Goal: Navigation & Orientation: Find specific page/section

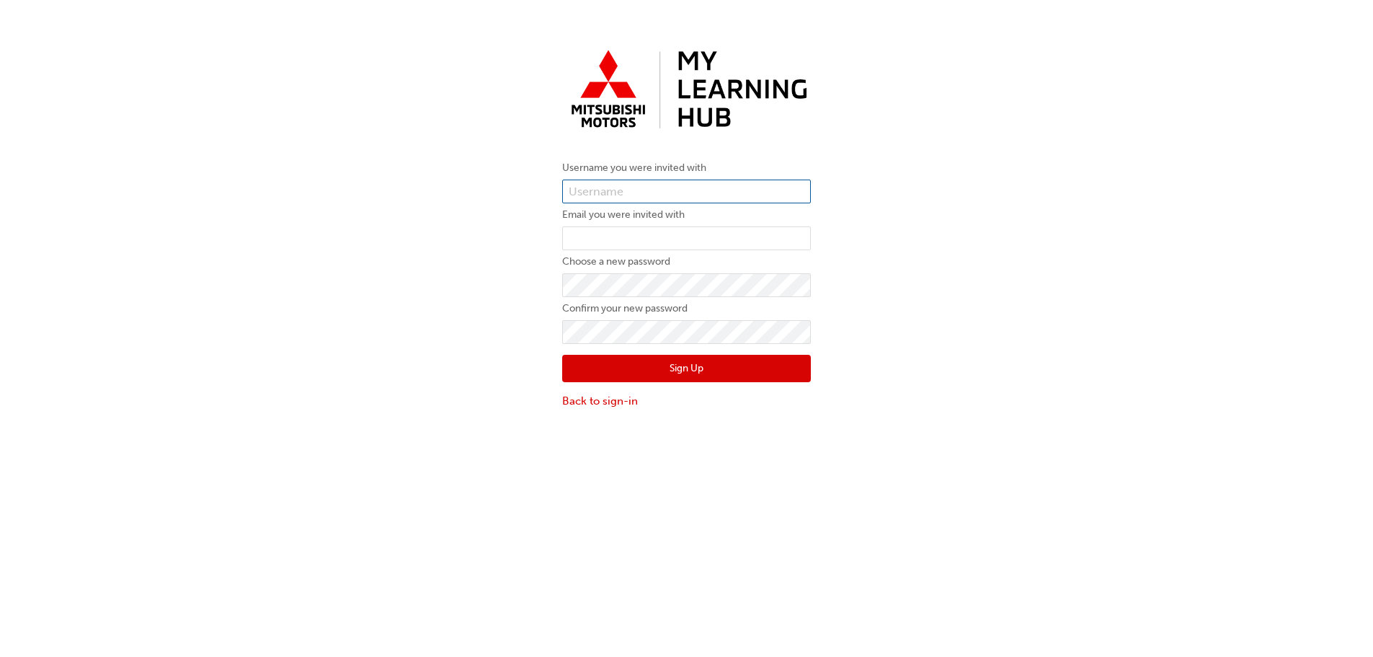
click at [654, 186] on input "text" at bounding box center [686, 191] width 249 height 25
click at [639, 188] on input "text" at bounding box center [686, 191] width 249 height 25
click at [578, 184] on input "text" at bounding box center [686, 191] width 249 height 25
click at [577, 185] on input "text" at bounding box center [686, 191] width 249 height 25
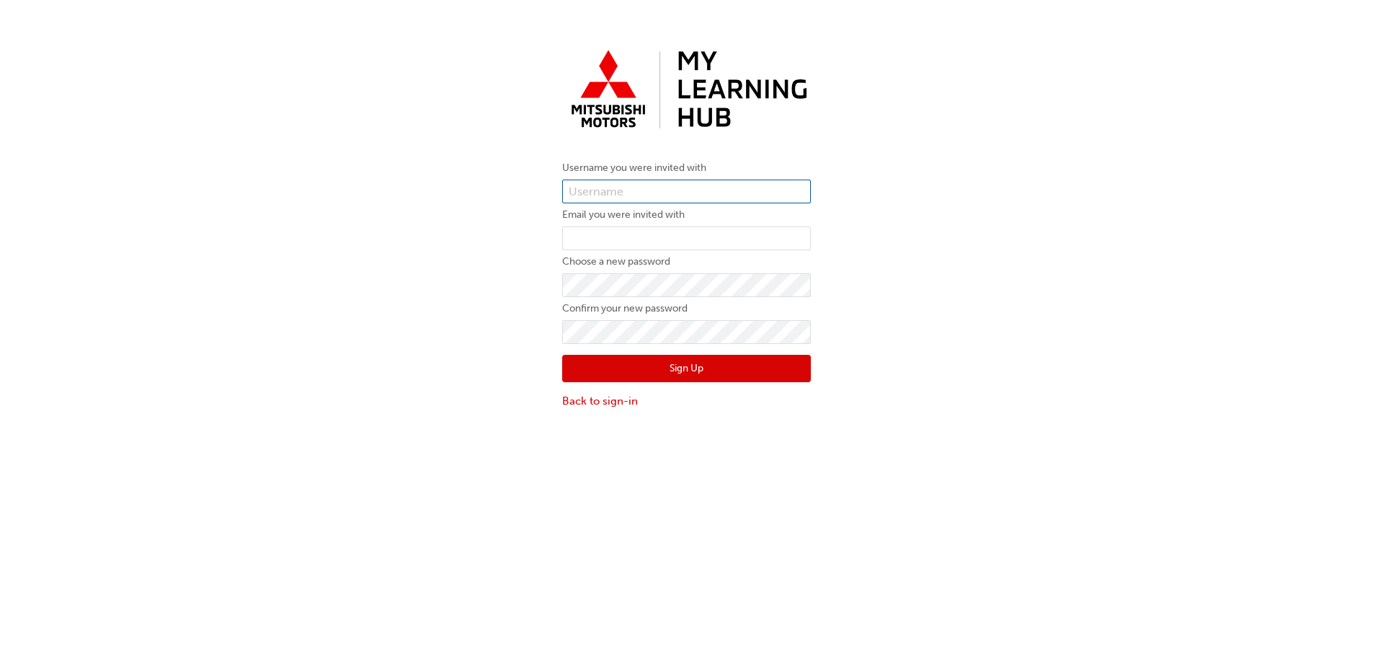
click at [796, 183] on input "text" at bounding box center [686, 191] width 249 height 25
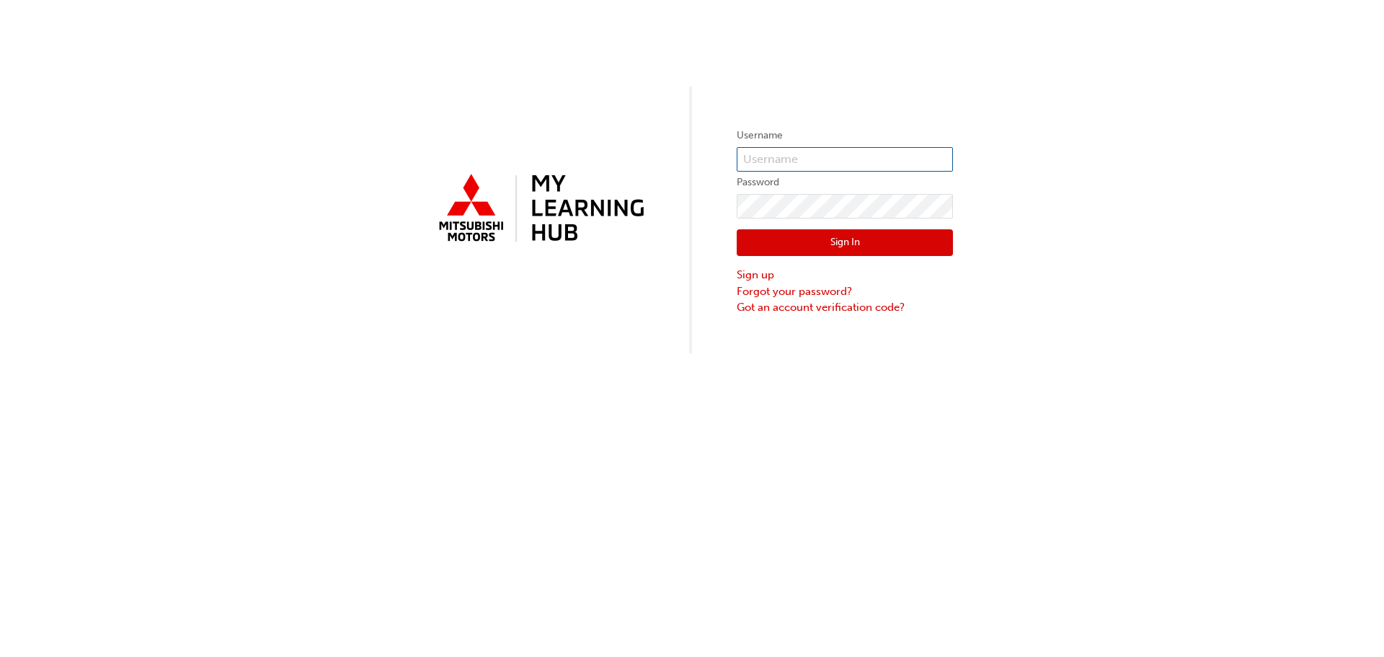
click at [886, 157] on input "text" at bounding box center [845, 159] width 216 height 25
click at [0, 656] on com-1password-button at bounding box center [0, 657] width 0 height 0
click at [842, 159] on input "text" at bounding box center [845, 159] width 216 height 25
click at [0, 656] on com-1password-button at bounding box center [0, 657] width 0 height 0
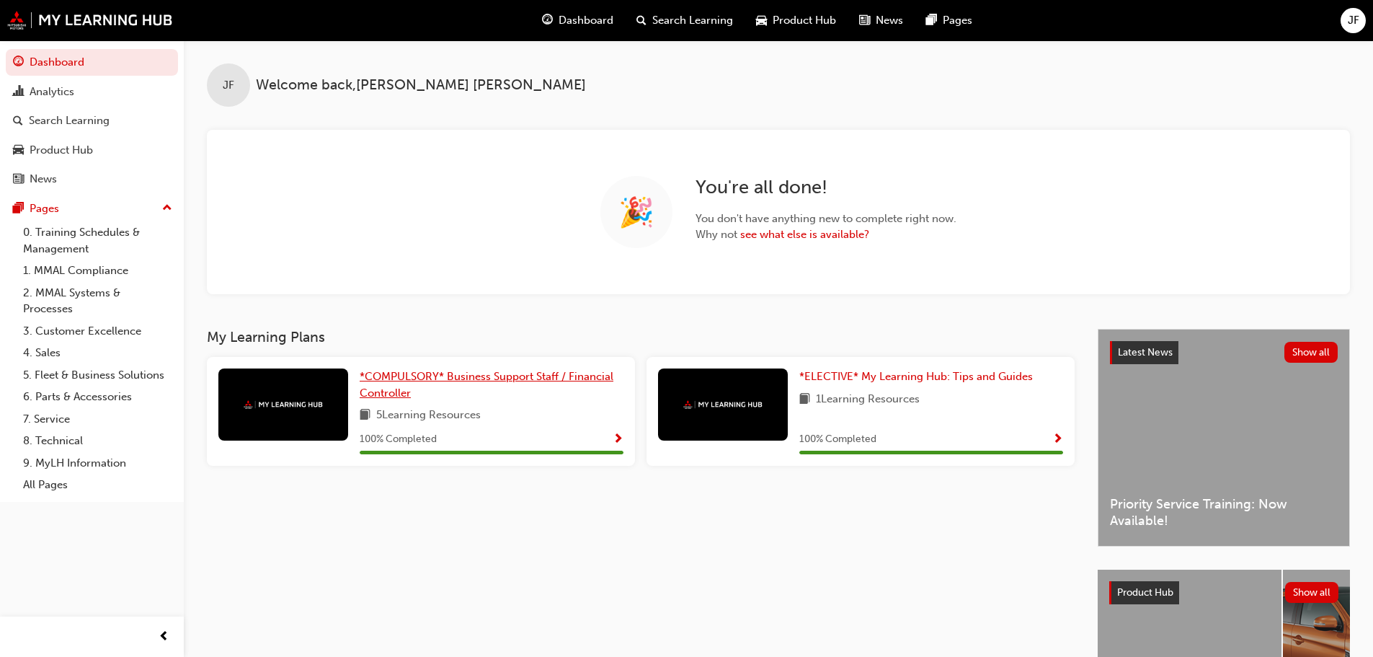
click at [432, 381] on span "*COMPULSORY* Business Support Staff / Financial Controller" at bounding box center [487, 385] width 254 height 30
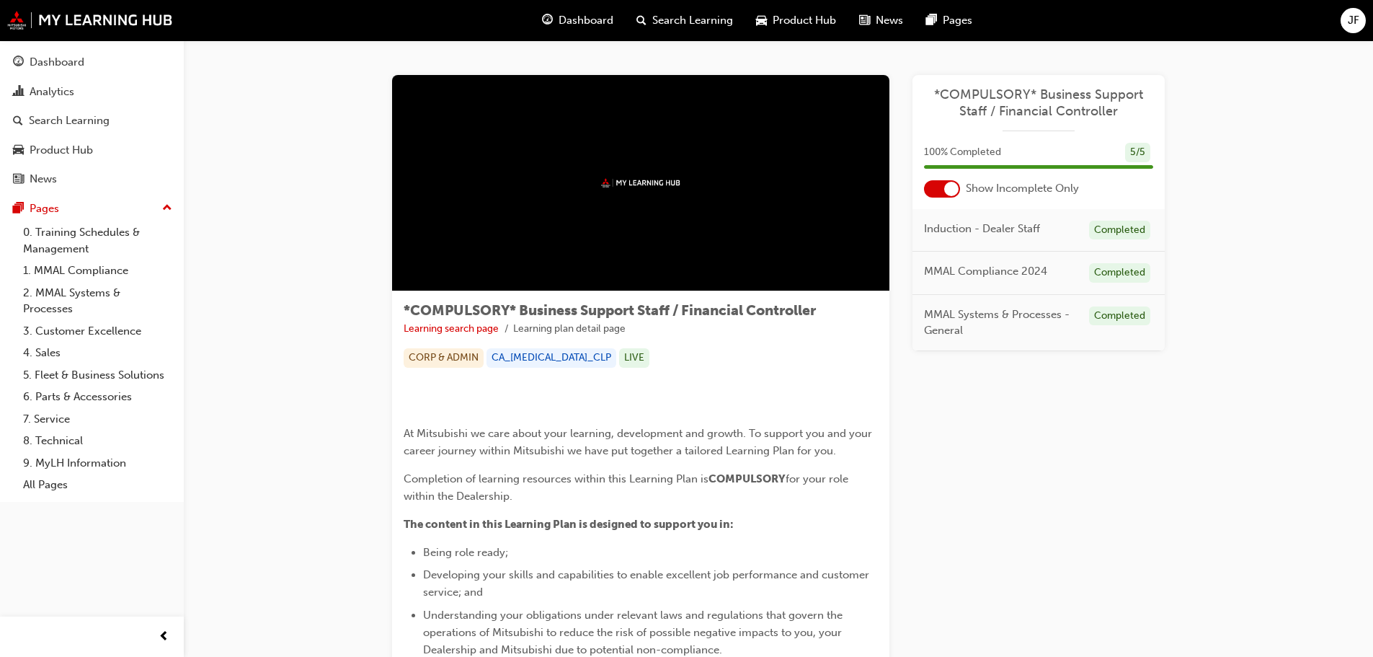
click at [543, 20] on span "guage-icon" at bounding box center [547, 21] width 11 height 18
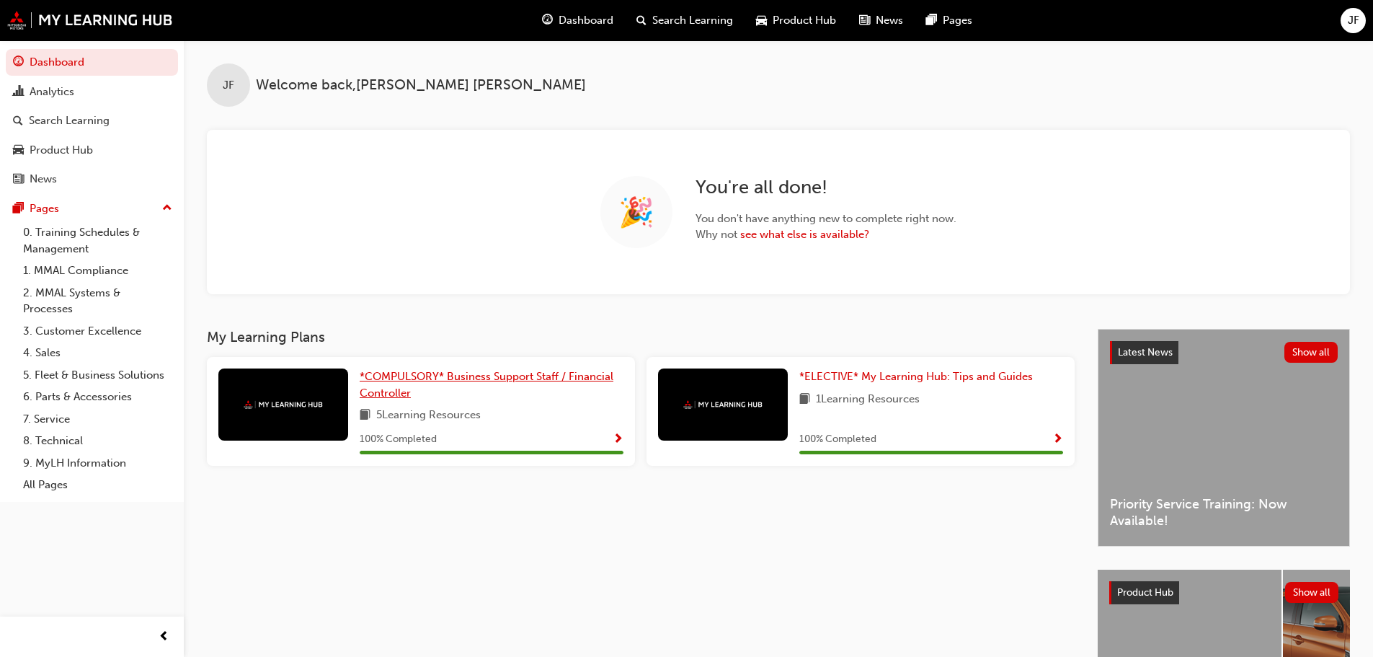
click at [392, 373] on span "*COMPULSORY* Business Support Staff / Financial Controller" at bounding box center [487, 385] width 254 height 30
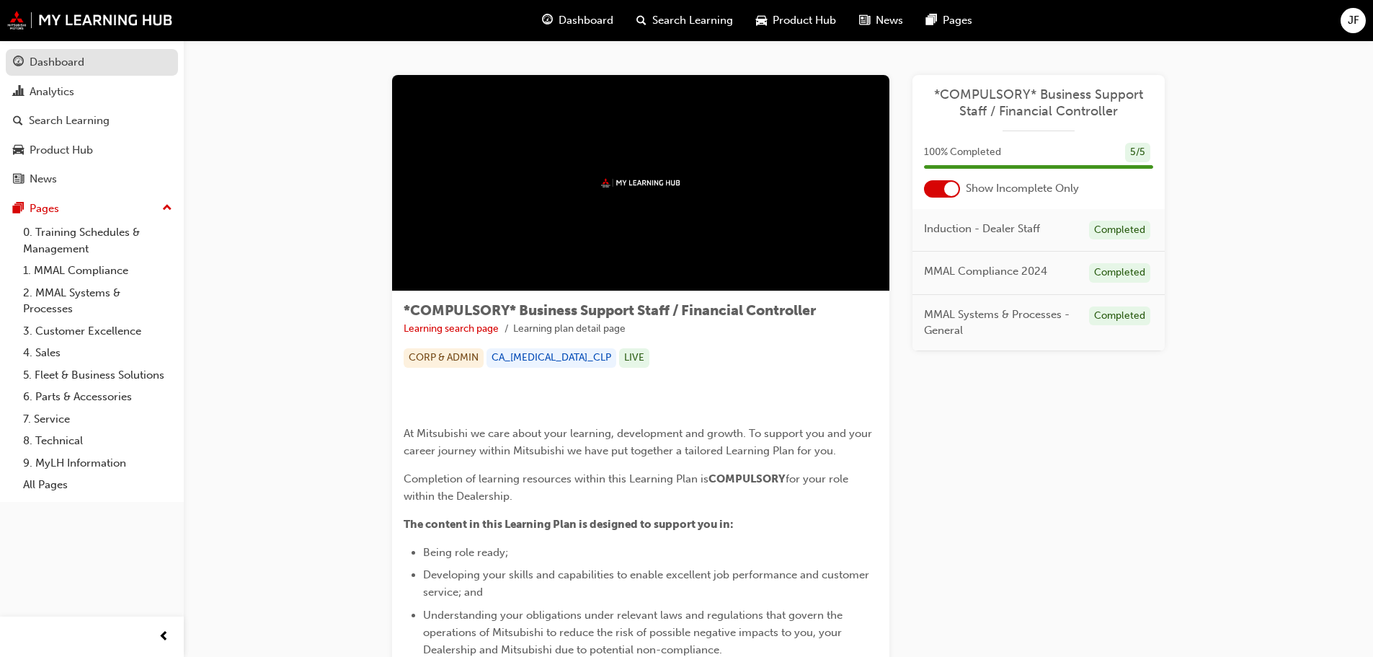
click at [66, 61] on div "Dashboard" at bounding box center [57, 62] width 55 height 17
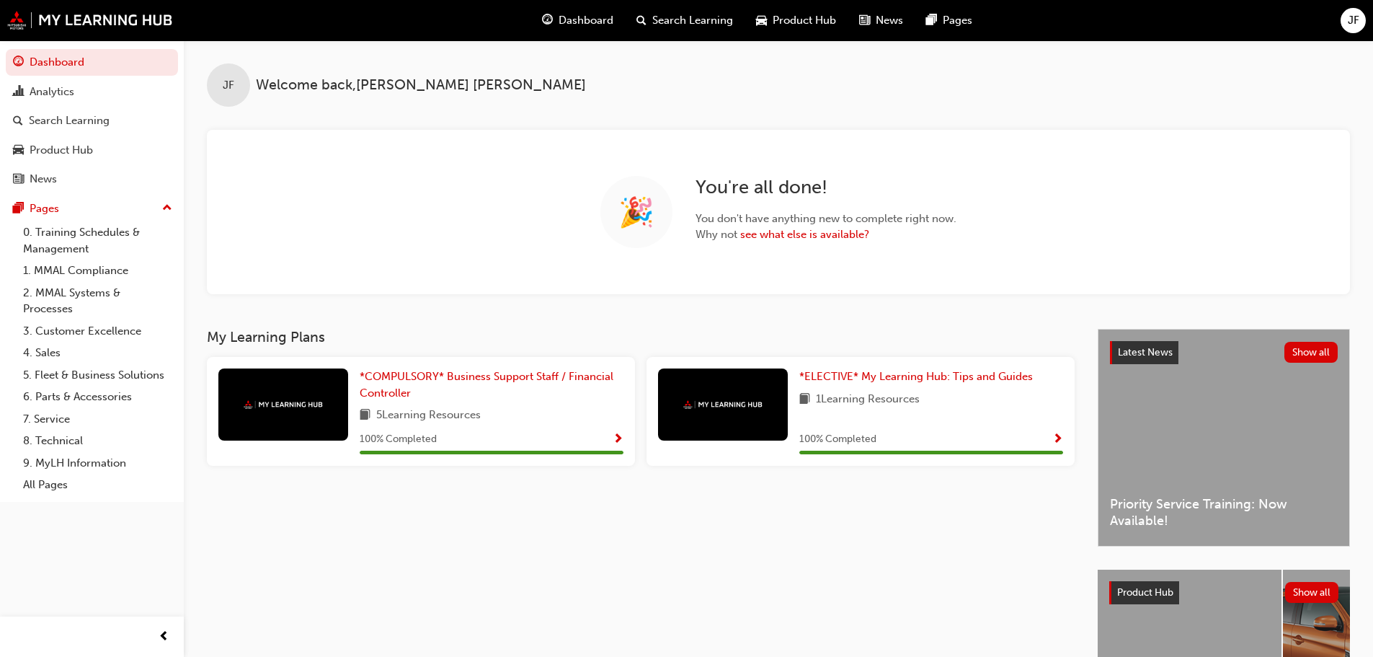
click at [1359, 19] on span "JF" at bounding box center [1354, 20] width 12 height 17
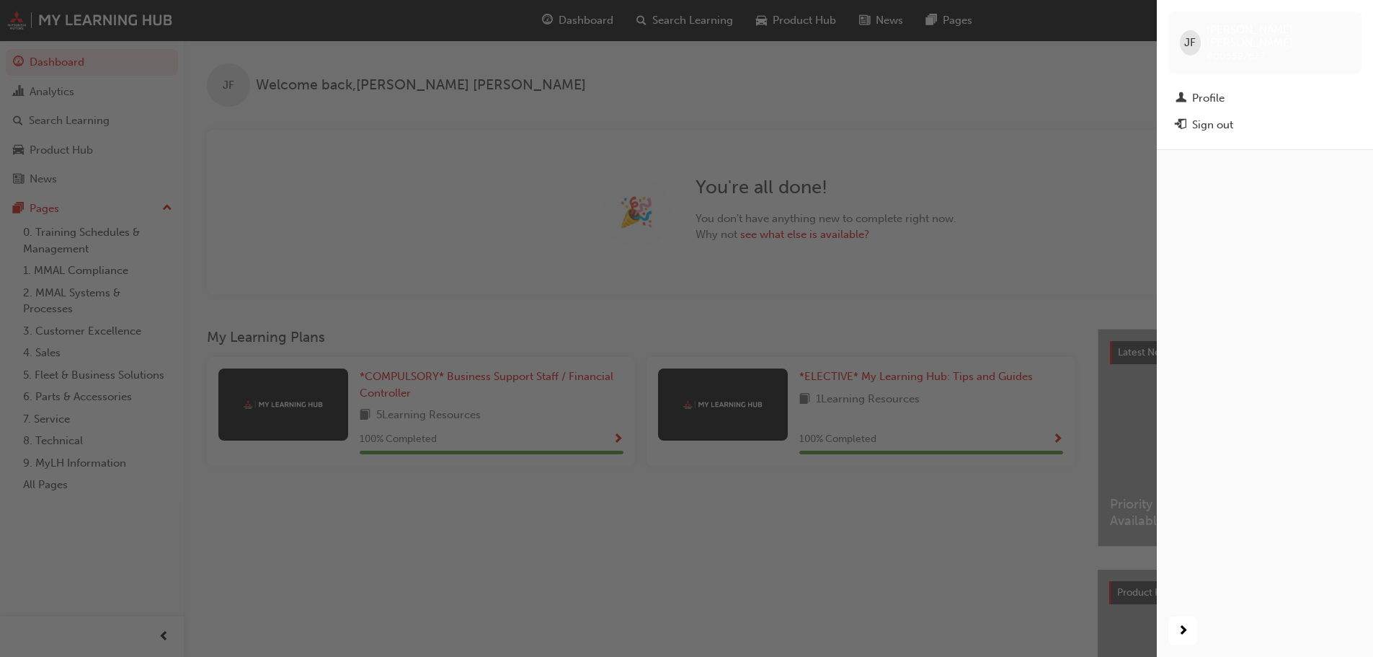
click at [941, 83] on div "button" at bounding box center [578, 328] width 1157 height 657
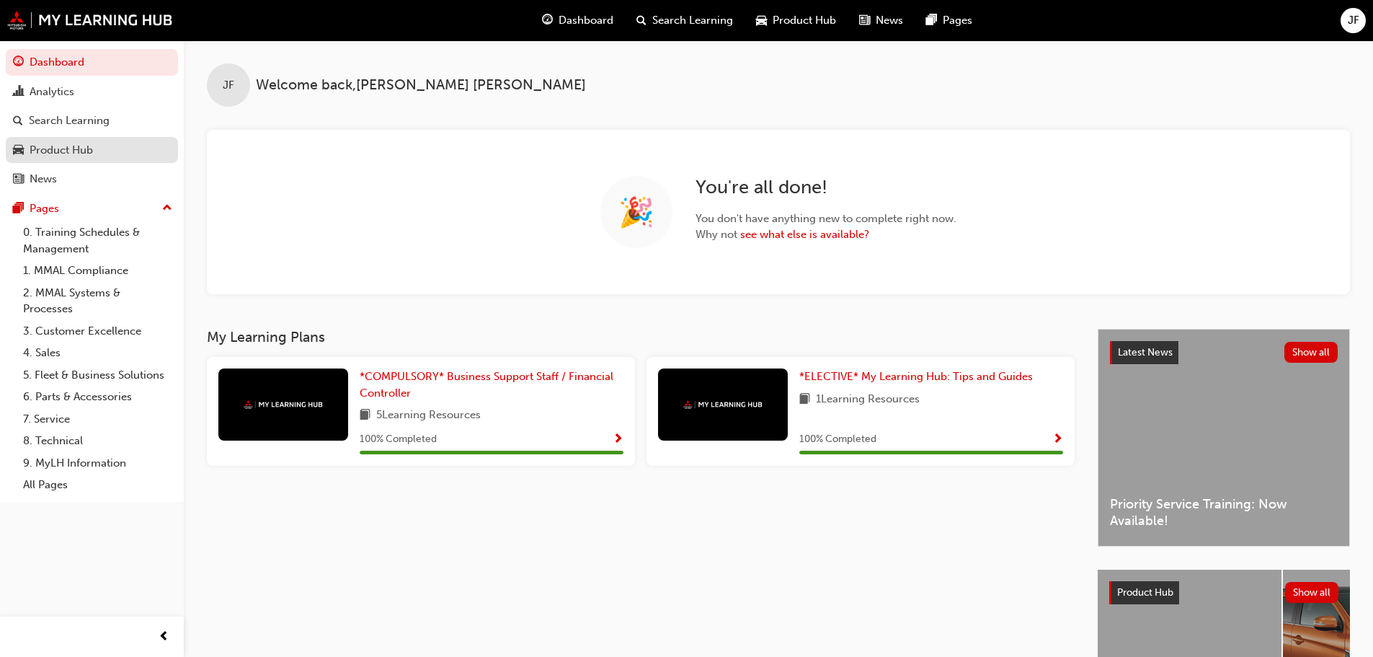
click at [71, 148] on div "Product Hub" at bounding box center [61, 150] width 63 height 17
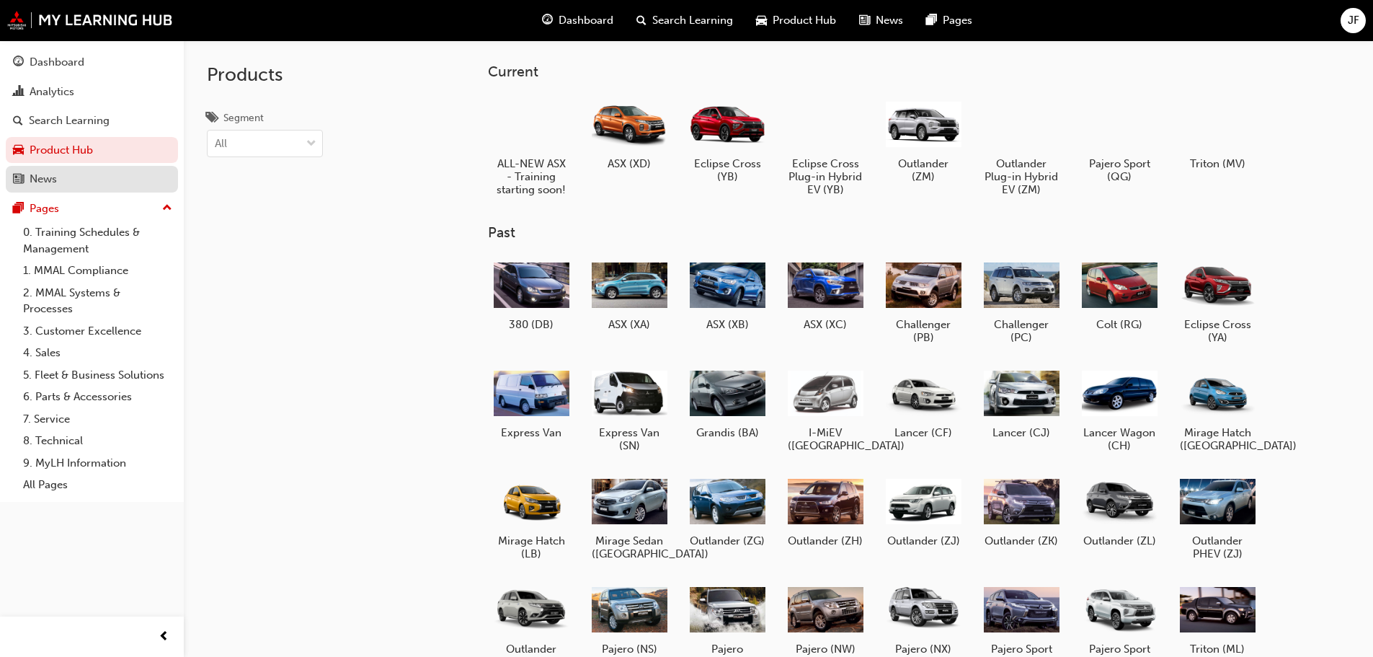
click at [61, 173] on div "News" at bounding box center [92, 179] width 158 height 18
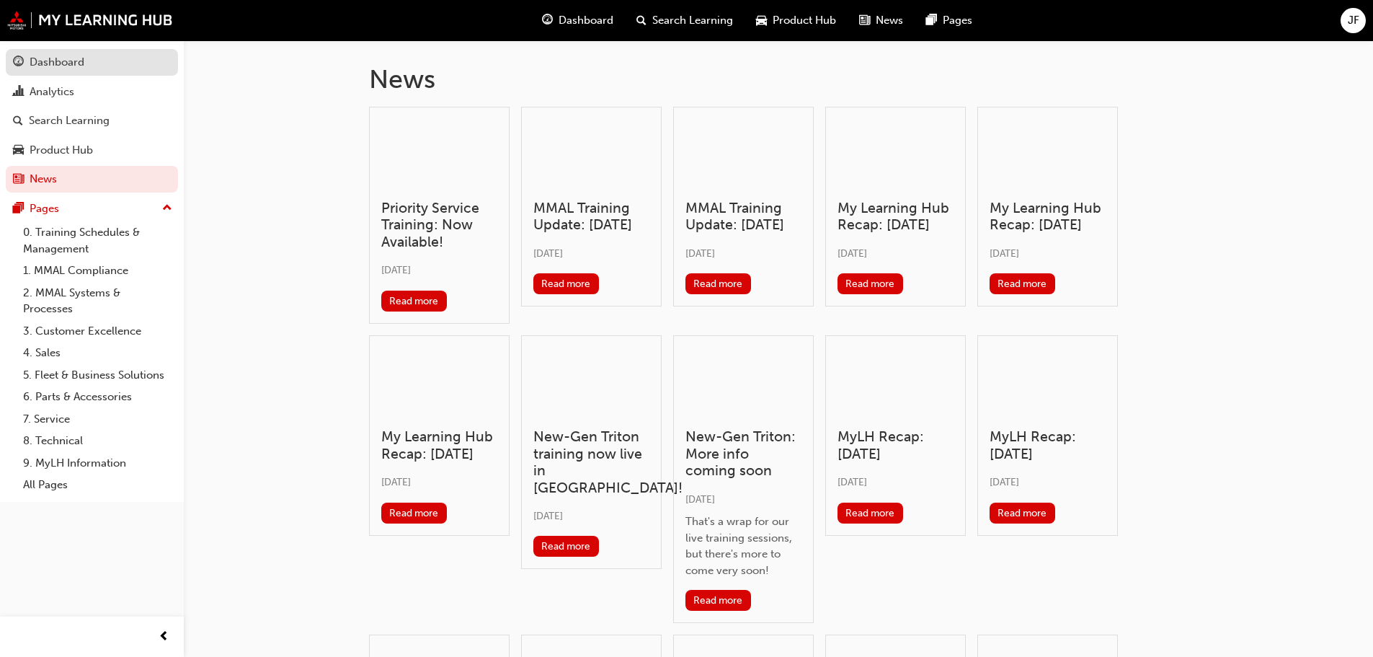
click at [53, 68] on div "Dashboard" at bounding box center [57, 62] width 55 height 17
